Goal: Transaction & Acquisition: Subscribe to service/newsletter

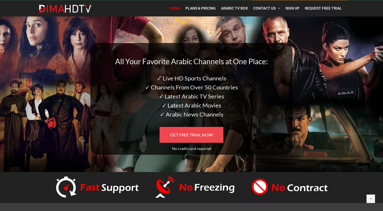
click at [200, 132] on link "GET FREE TRIAL NOW" at bounding box center [192, 135] width 64 height 16
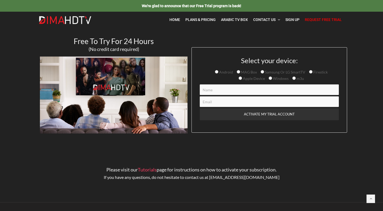
click at [225, 73] on span "Android" at bounding box center [225, 72] width 15 height 5
click at [218, 73] on input "Android" at bounding box center [216, 71] width 3 height 3
radio input "true"
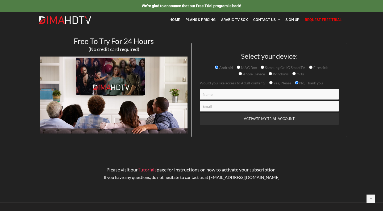
click at [273, 83] on span "Yes, Please" at bounding box center [282, 83] width 19 height 5
click at [272, 83] on input "Yes, Please" at bounding box center [270, 82] width 3 height 3
radio input "true"
click at [268, 95] on input "Contact form" at bounding box center [269, 94] width 139 height 11
type input "tarik"
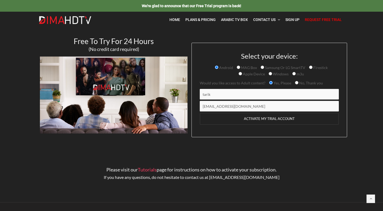
type input "[EMAIL_ADDRESS][DOMAIN_NAME]"
click at [280, 118] on input "ACTIVATE MY TRIAL ACCOUNT" at bounding box center [269, 119] width 139 height 12
